Goal: Task Accomplishment & Management: Manage account settings

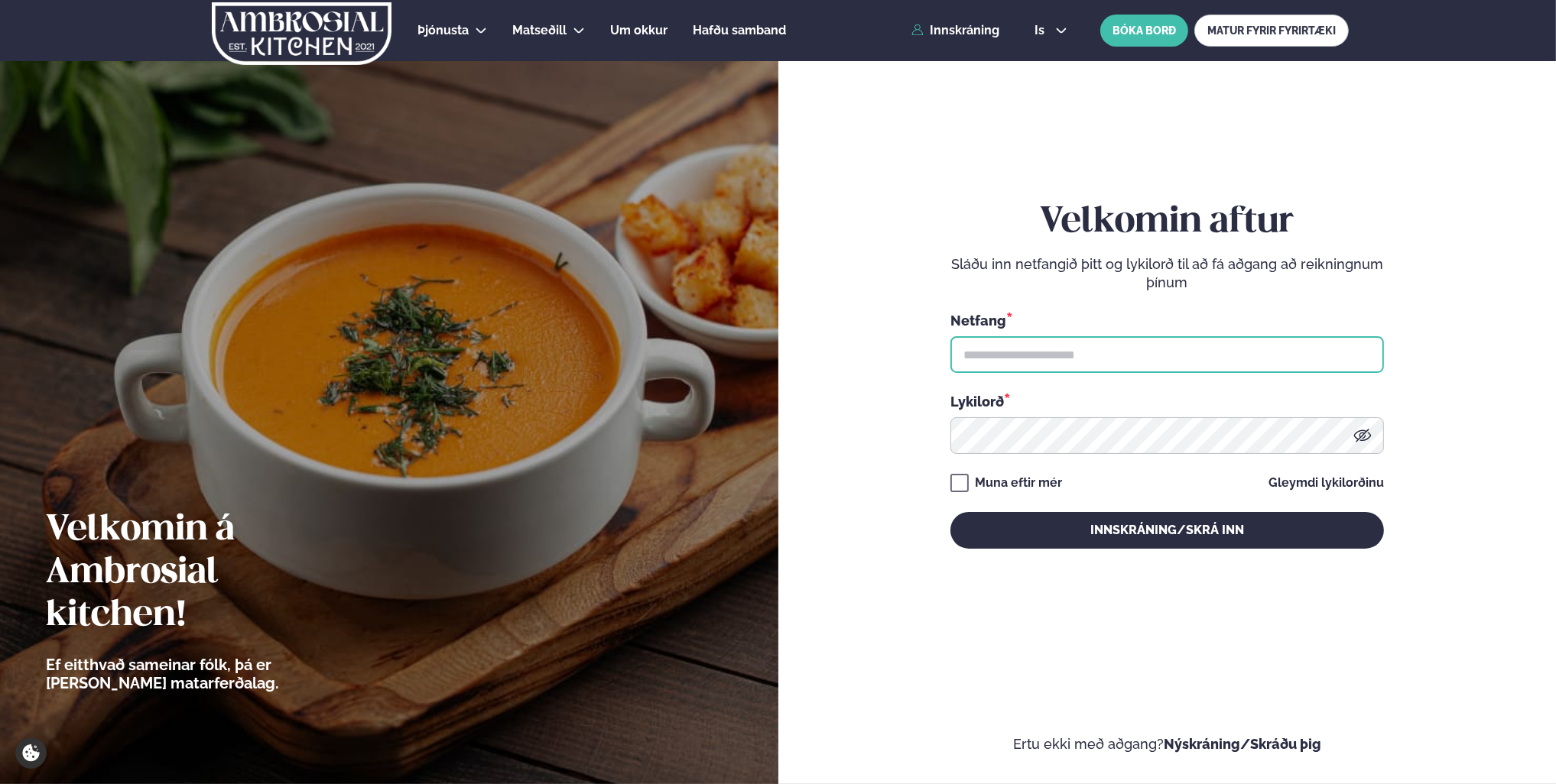
click at [1159, 363] on input "text" at bounding box center [1167, 354] width 434 height 37
type input "**********"
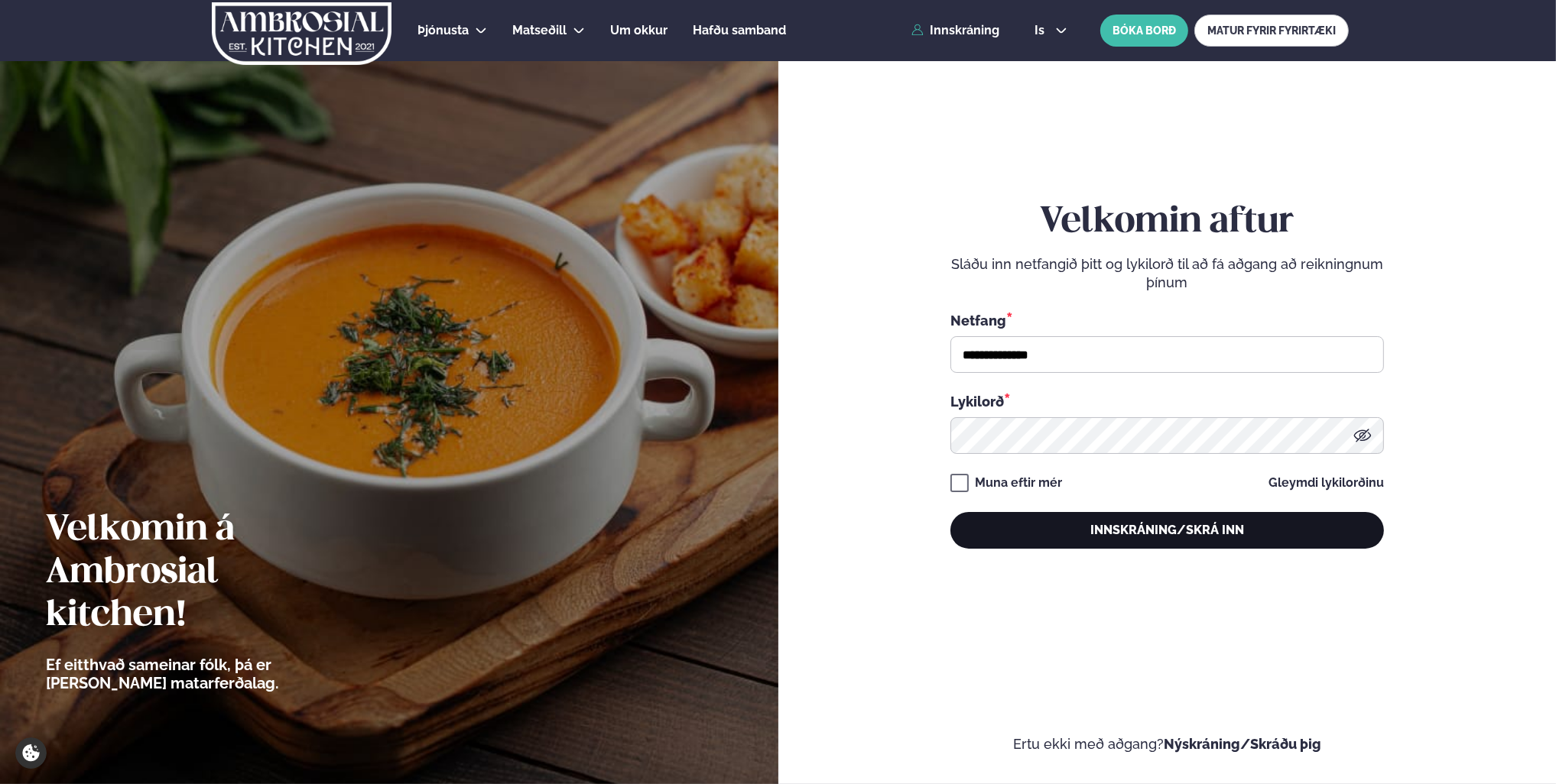
click at [1095, 524] on button "Innskráning/Skrá inn" at bounding box center [1167, 530] width 434 height 37
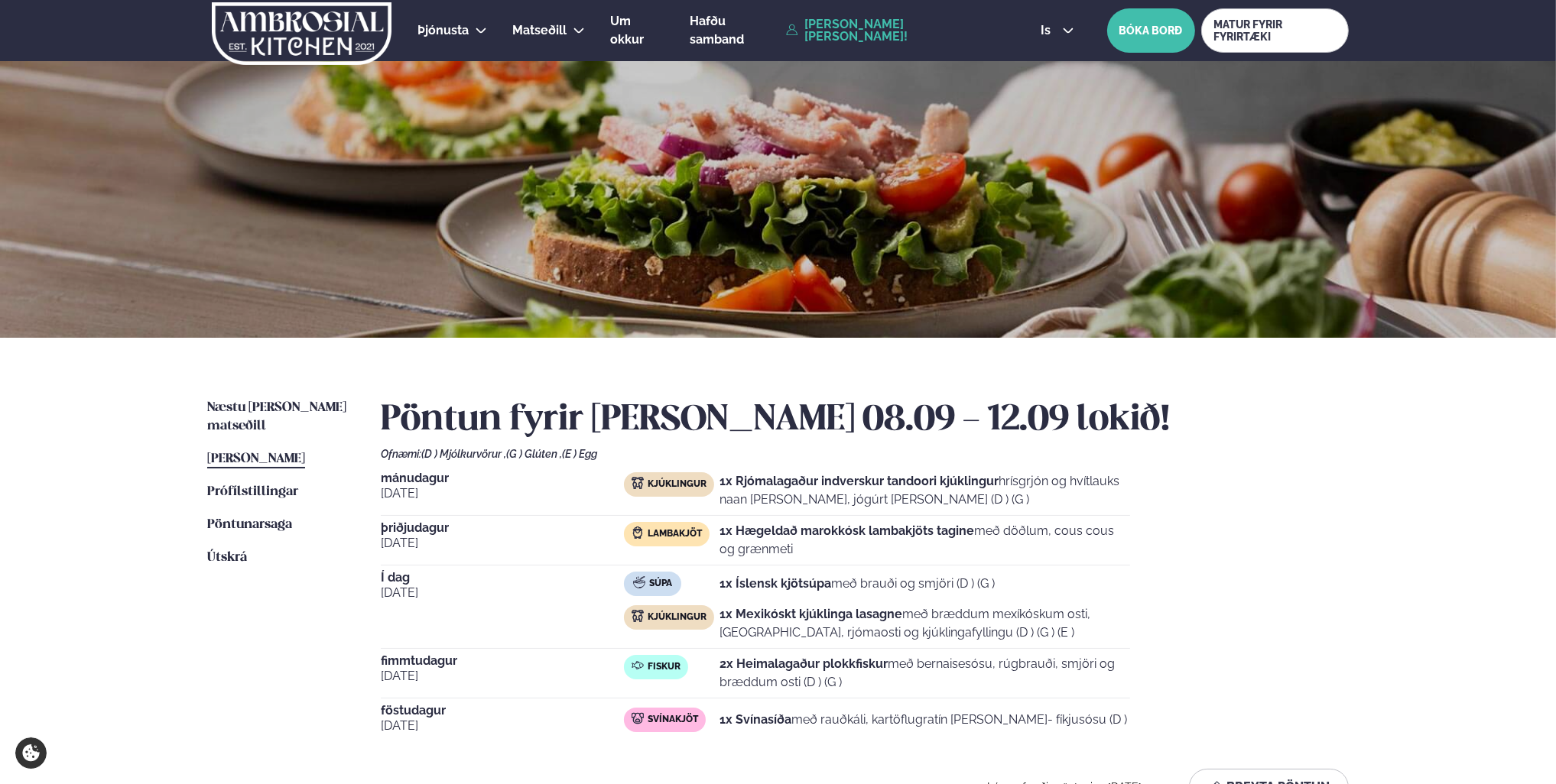
click at [1044, 20] on div "is en is BÓKA BORÐ MATUR FYRIR FYRIRTÆKI" at bounding box center [1189, 30] width 321 height 45
click at [1047, 26] on span "is" at bounding box center [1048, 30] width 15 height 12
click at [1057, 67] on link "en" at bounding box center [1057, 58] width 58 height 31
